Goal: Transaction & Acquisition: Purchase product/service

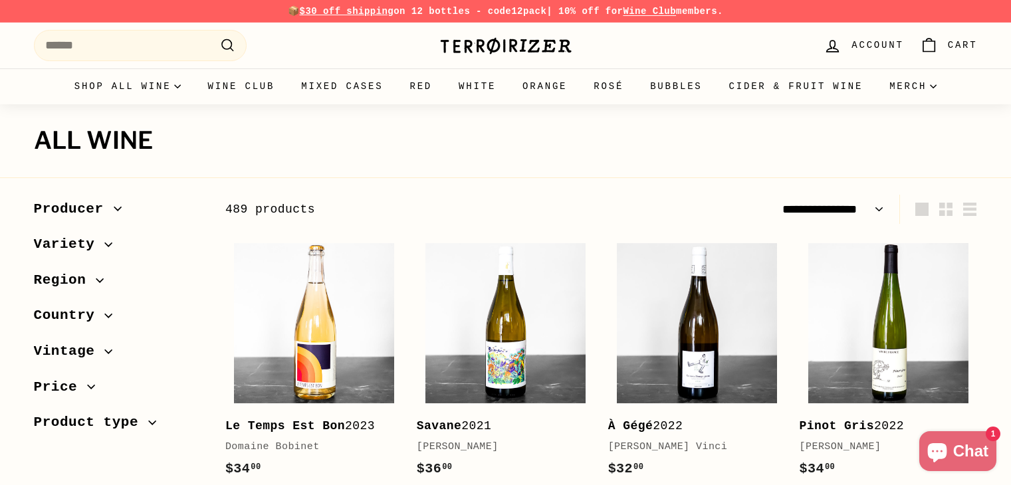
select select "**********"
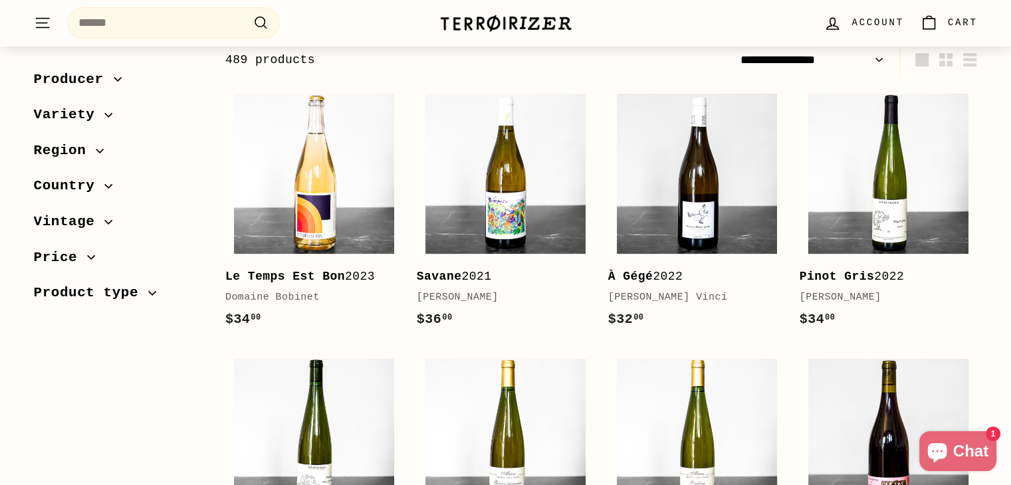
scroll to position [177, 0]
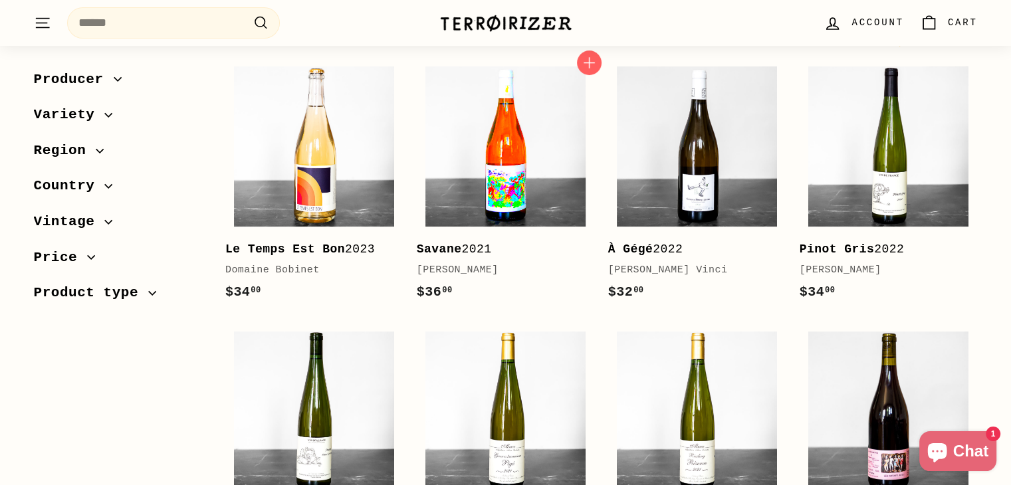
click at [502, 190] on img at bounding box center [506, 146] width 160 height 160
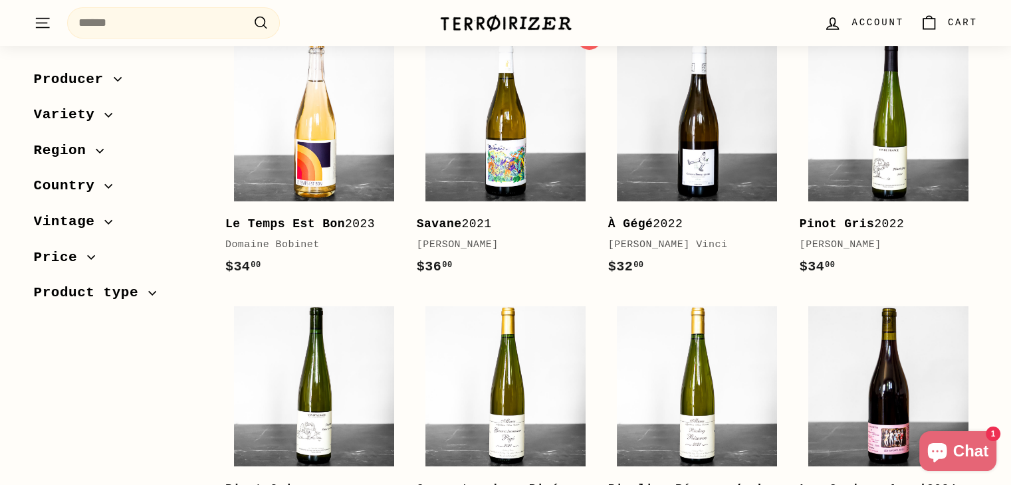
scroll to position [443, 0]
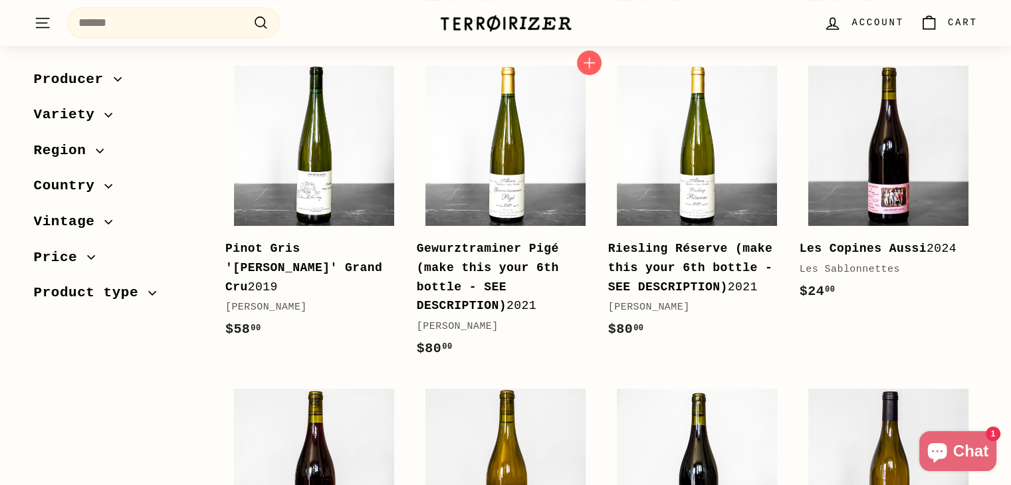
click at [485, 247] on b "Gewurztraminer Pigé (make this your 6th bottle - SEE DESCRIPTION)" at bounding box center [488, 277] width 142 height 70
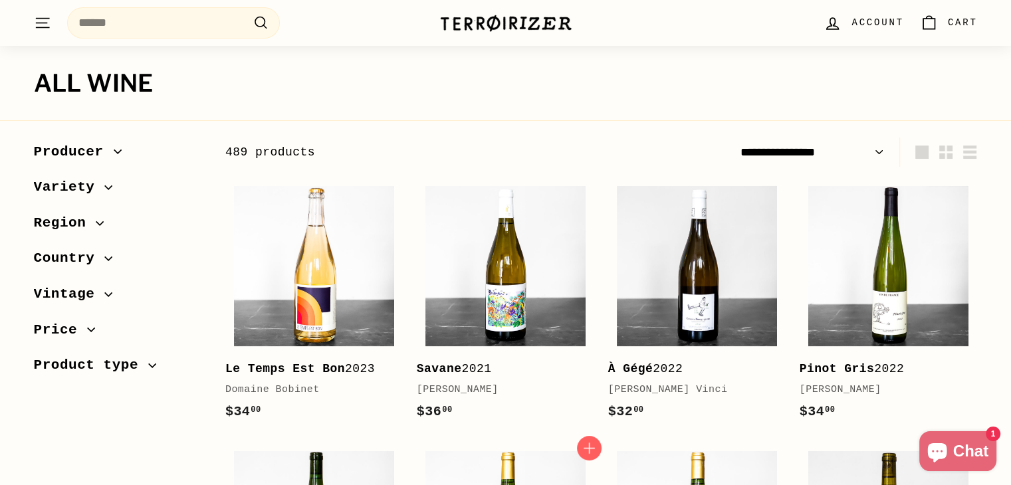
scroll to position [44, 0]
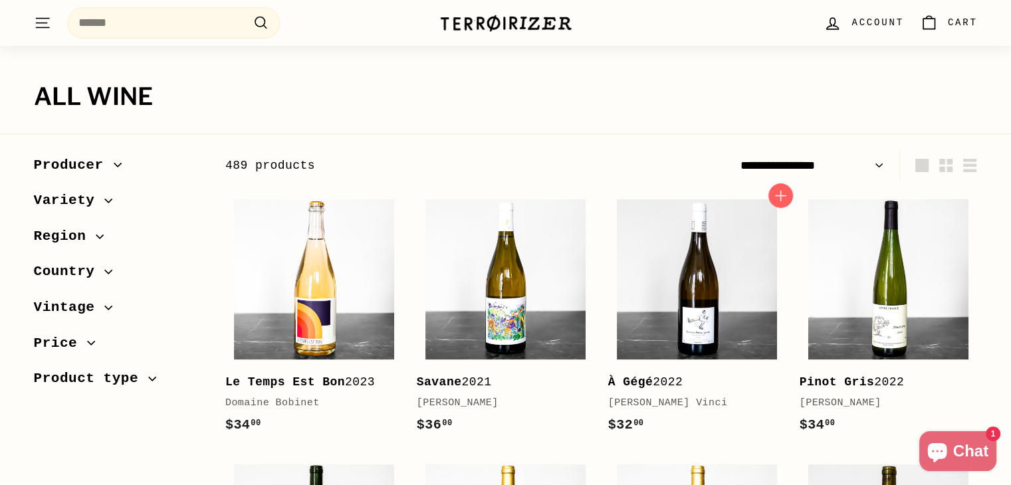
click at [662, 381] on div "À Gégé 2022" at bounding box center [690, 382] width 165 height 19
click at [296, 379] on b "Le Temps Est Bon" at bounding box center [285, 382] width 120 height 13
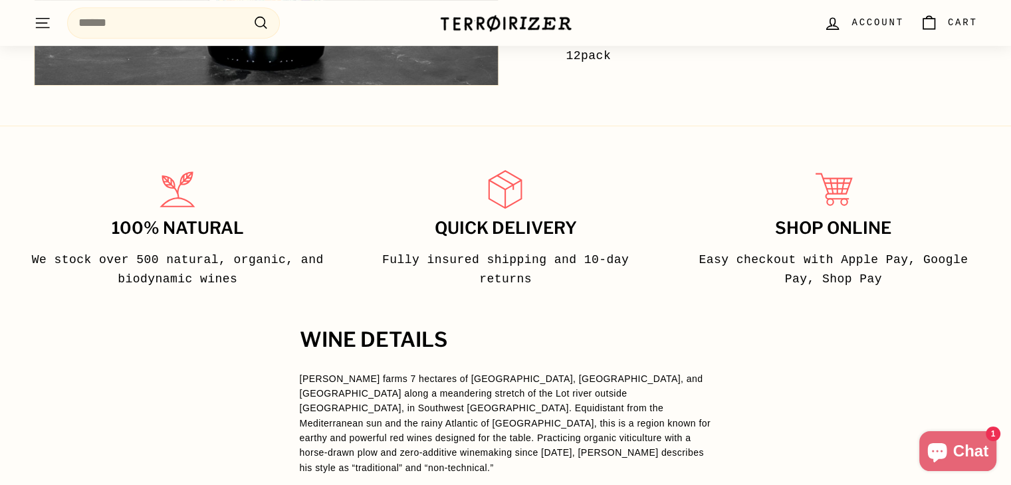
scroll to position [665, 0]
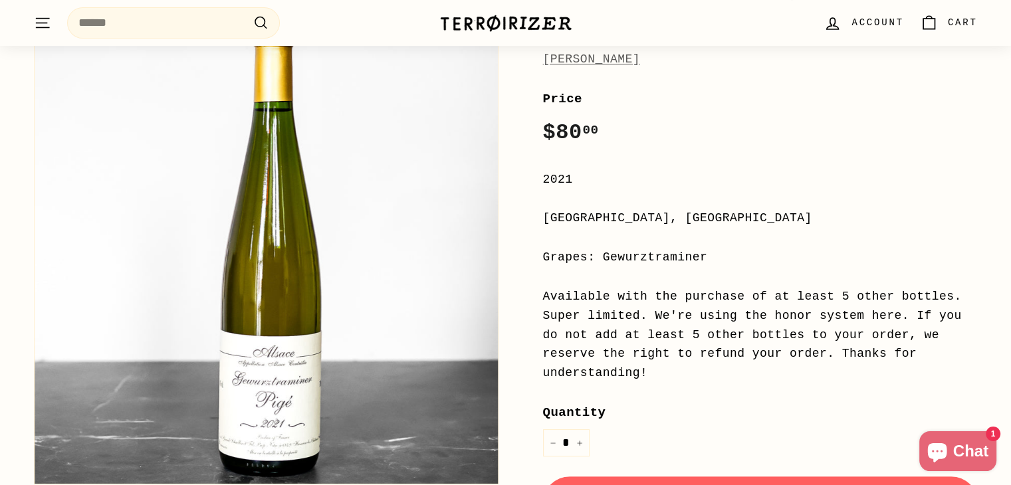
scroll to position [177, 0]
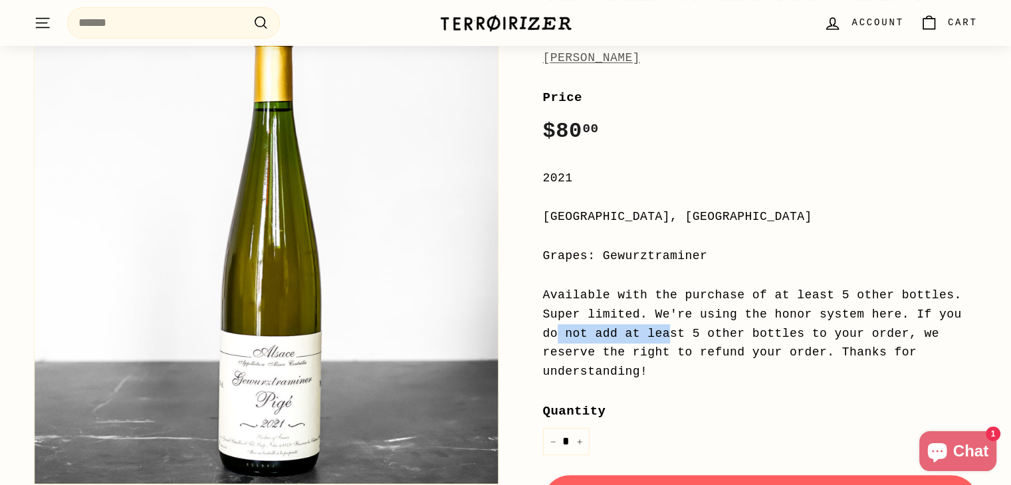
drag, startPoint x: 801, startPoint y: 315, endPoint x: 857, endPoint y: 315, distance: 56.5
click at [856, 315] on div "Available with the purchase of at least 5 other bottles. Super limited. We're u…" at bounding box center [760, 334] width 435 height 96
click at [857, 315] on div "Available with the purchase of at least 5 other bottles. Super limited. We're u…" at bounding box center [760, 334] width 435 height 96
drag, startPoint x: 636, startPoint y: 336, endPoint x: 764, endPoint y: 336, distance: 127.7
click at [764, 336] on div "Available with the purchase of at least 5 other bottles. Super limited. We're u…" at bounding box center [760, 334] width 435 height 96
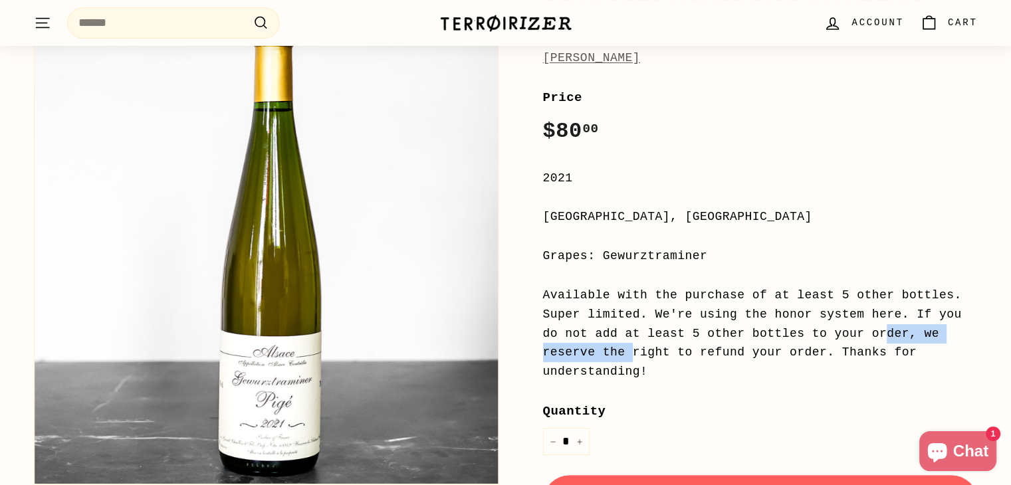
click at [764, 336] on div "Available with the purchase of at least 5 other bottles. Super limited. We're u…" at bounding box center [760, 334] width 435 height 96
drag, startPoint x: 611, startPoint y: 354, endPoint x: 722, endPoint y: 355, distance: 111.1
click at [721, 355] on div "Available with the purchase of at least 5 other bottles. Super limited. We're u…" at bounding box center [760, 334] width 435 height 96
click at [722, 355] on div "Available with the purchase of at least 5 other bottles. Super limited. We're u…" at bounding box center [760, 334] width 435 height 96
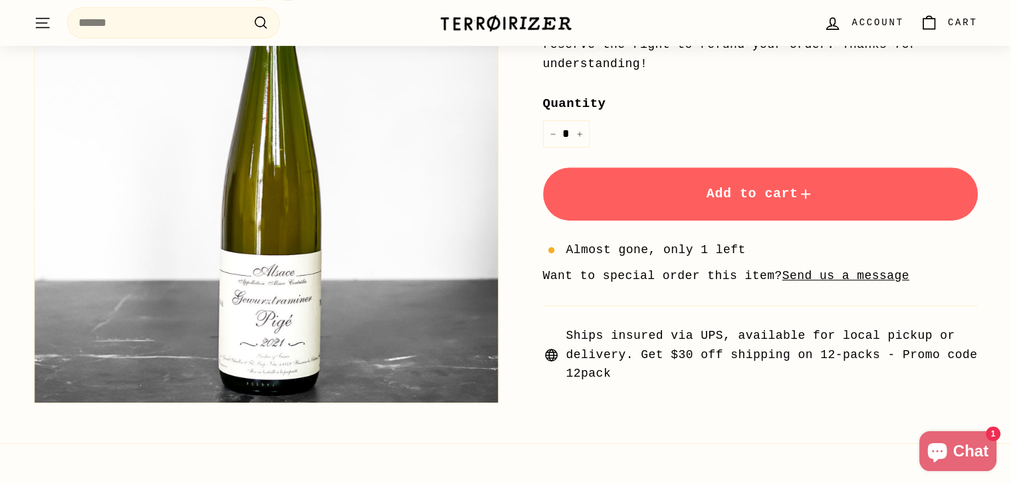
scroll to position [487, 0]
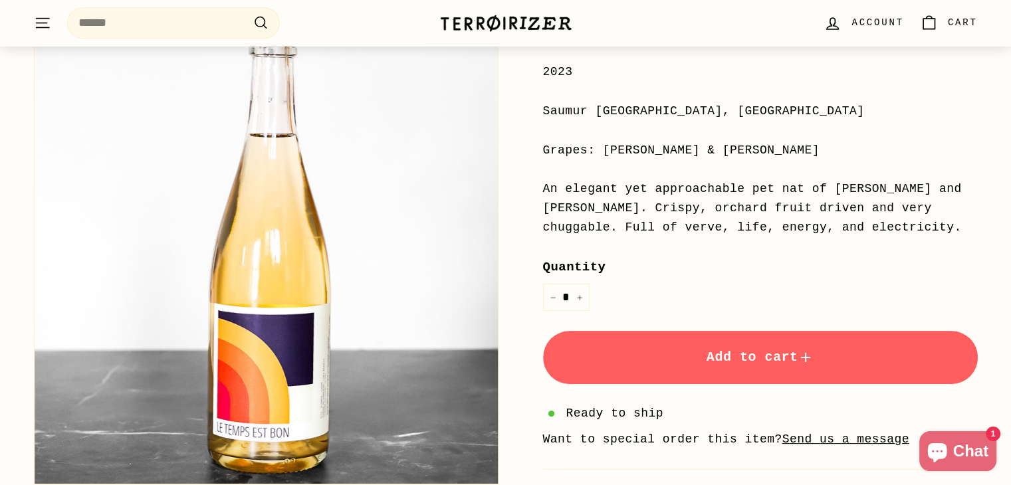
scroll to position [266, 0]
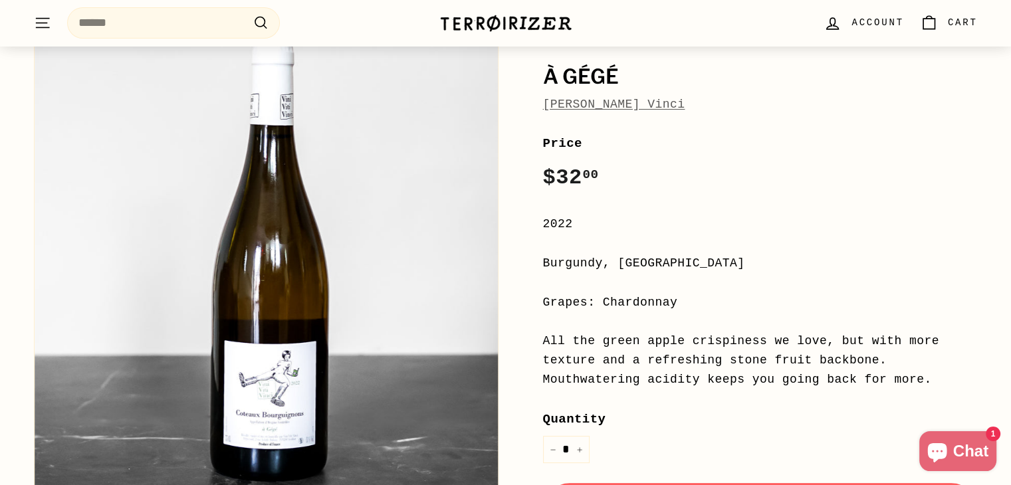
scroll to position [133, 0]
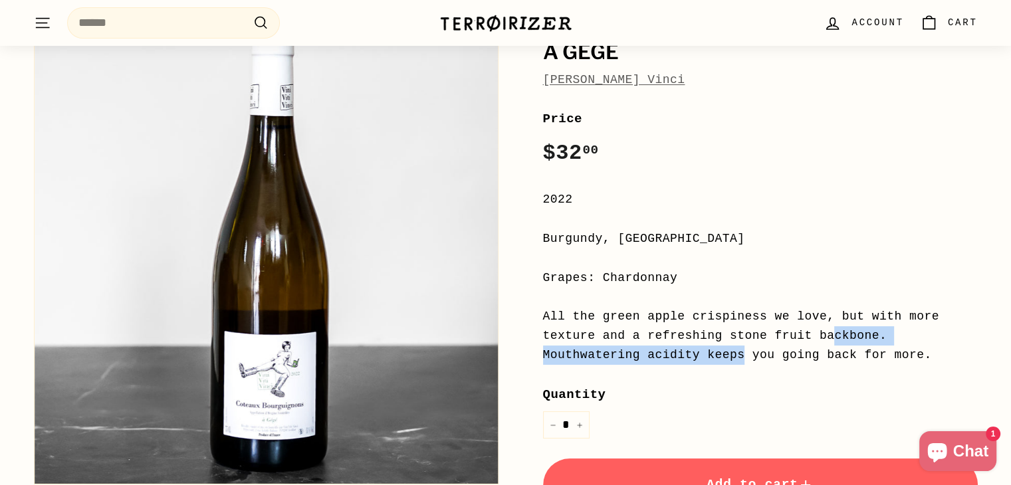
drag, startPoint x: 698, startPoint y: 332, endPoint x: 838, endPoint y: 332, distance: 140.3
click at [838, 332] on div "All the green apple crispiness we love, but with more texture and a refreshing …" at bounding box center [760, 335] width 435 height 57
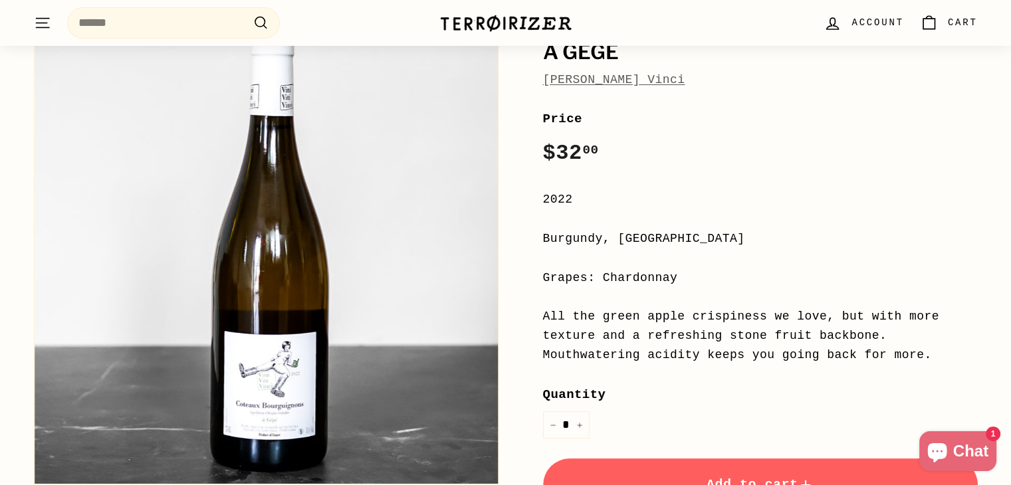
click at [263, 374] on button "Zoom" at bounding box center [266, 252] width 463 height 463
